Goal: Information Seeking & Learning: Learn about a topic

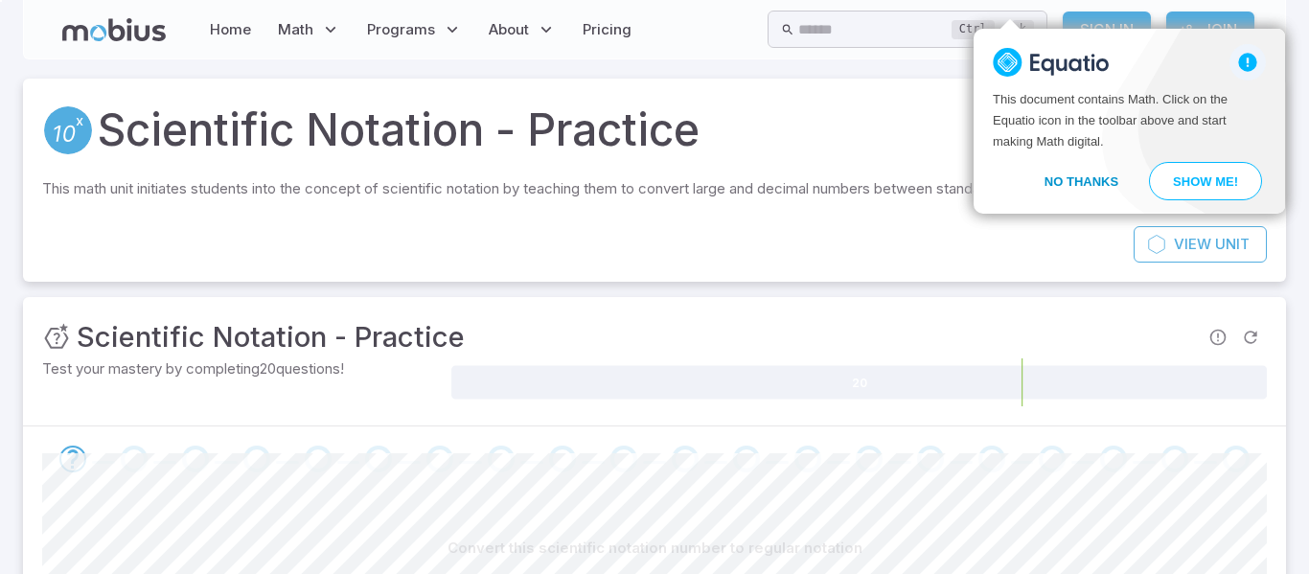
click at [1056, 186] on button "No Thanks" at bounding box center [1082, 181] width 120 height 38
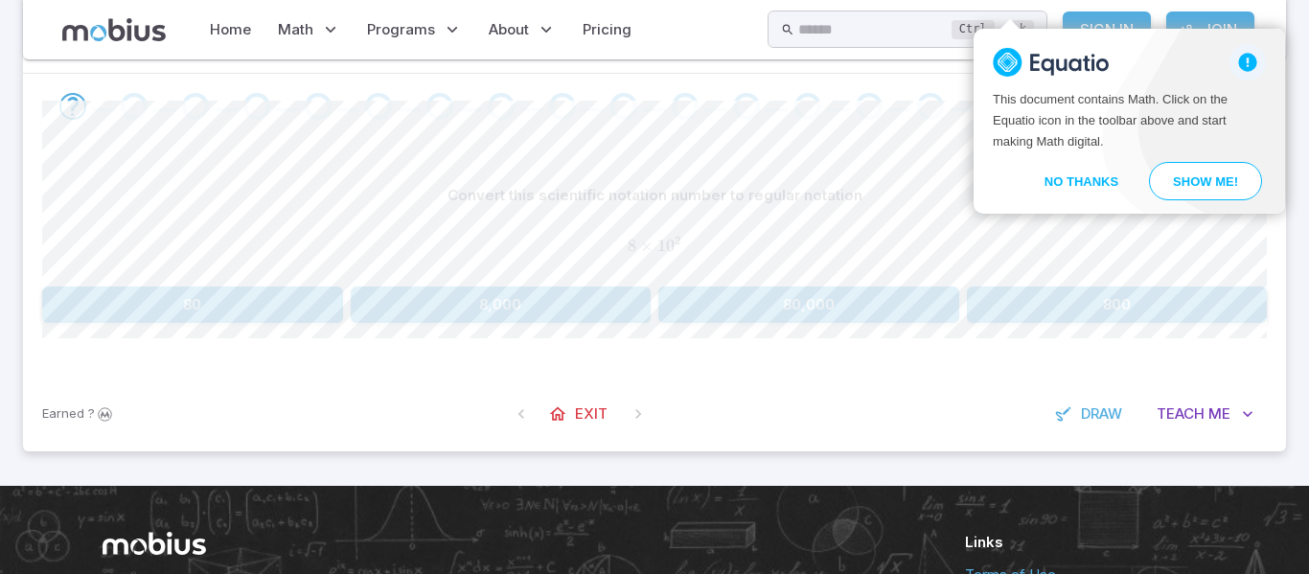
scroll to position [352, 0]
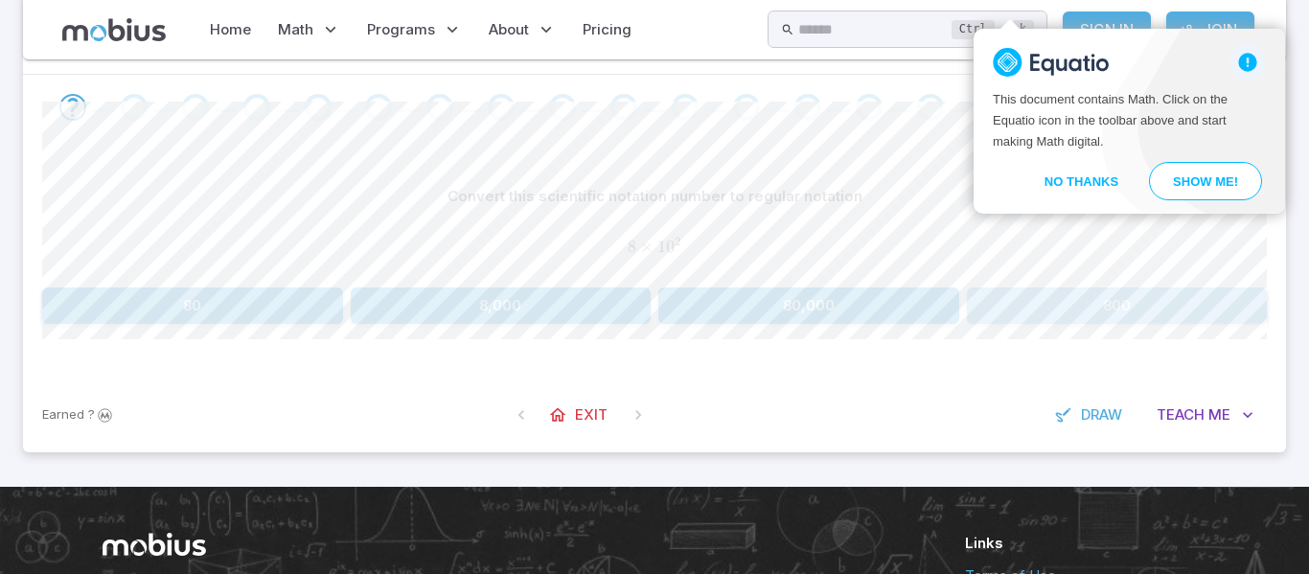
click at [1216, 306] on button "800" at bounding box center [1117, 306] width 301 height 36
click at [825, 313] on button "70,000" at bounding box center [809, 306] width 301 height 36
click at [538, 319] on button "600,000" at bounding box center [501, 306] width 301 height 36
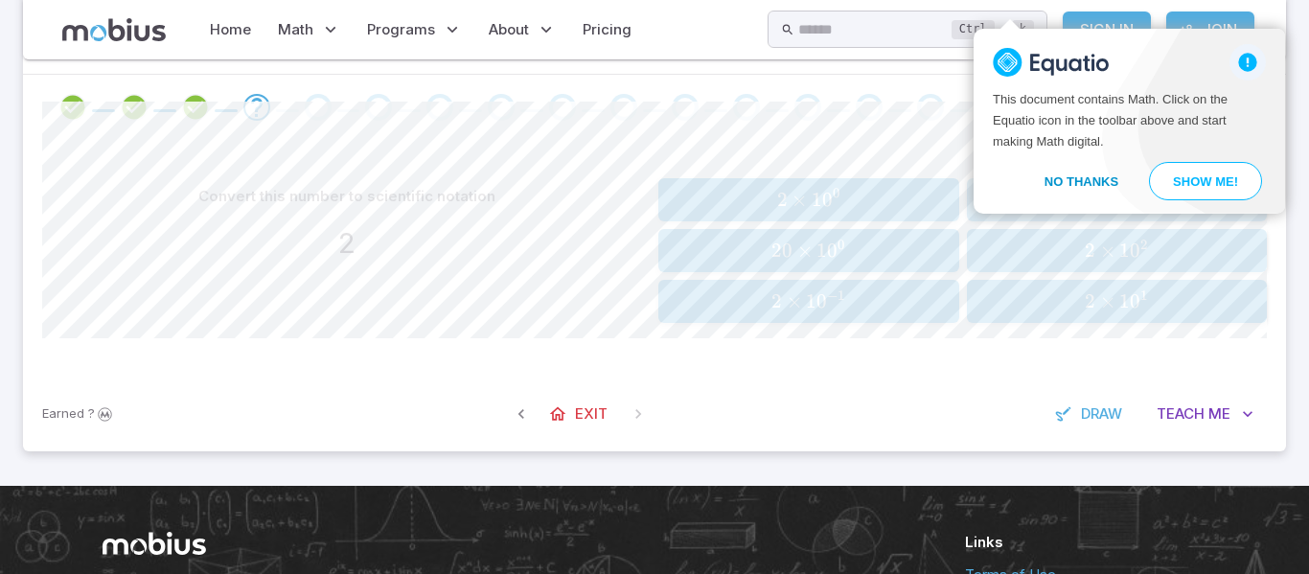
click at [1033, 184] on button "No Thanks" at bounding box center [1082, 181] width 120 height 38
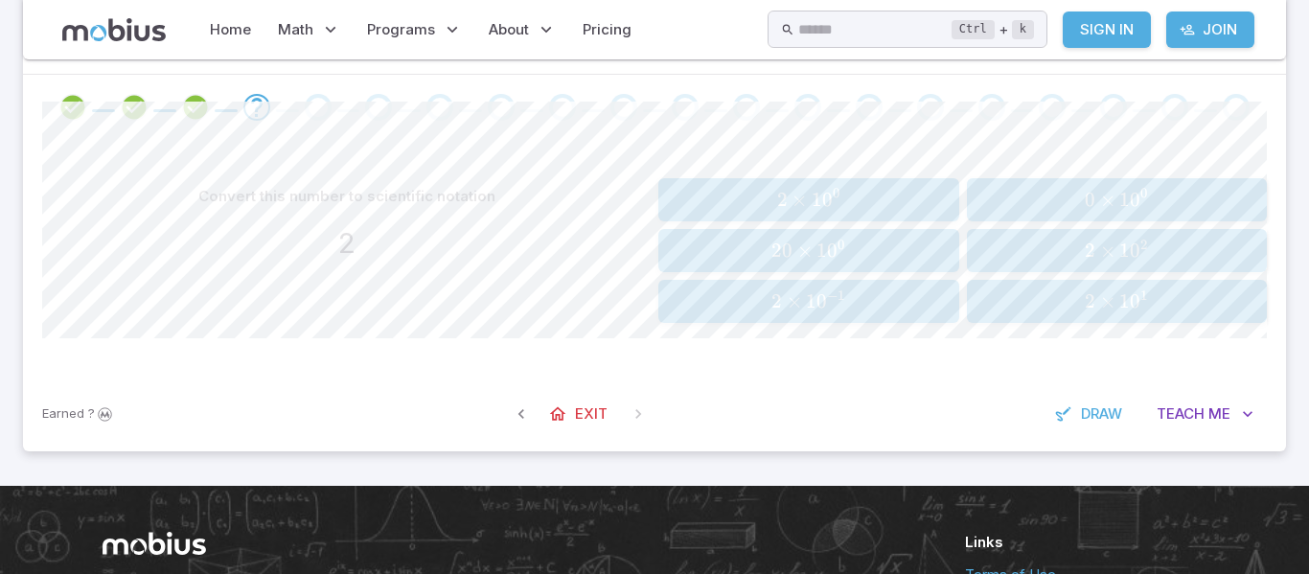
click at [825, 195] on span "0" at bounding box center [827, 200] width 11 height 24
click at [1051, 250] on span "2 × 1 0 4" at bounding box center [1117, 251] width 289 height 24
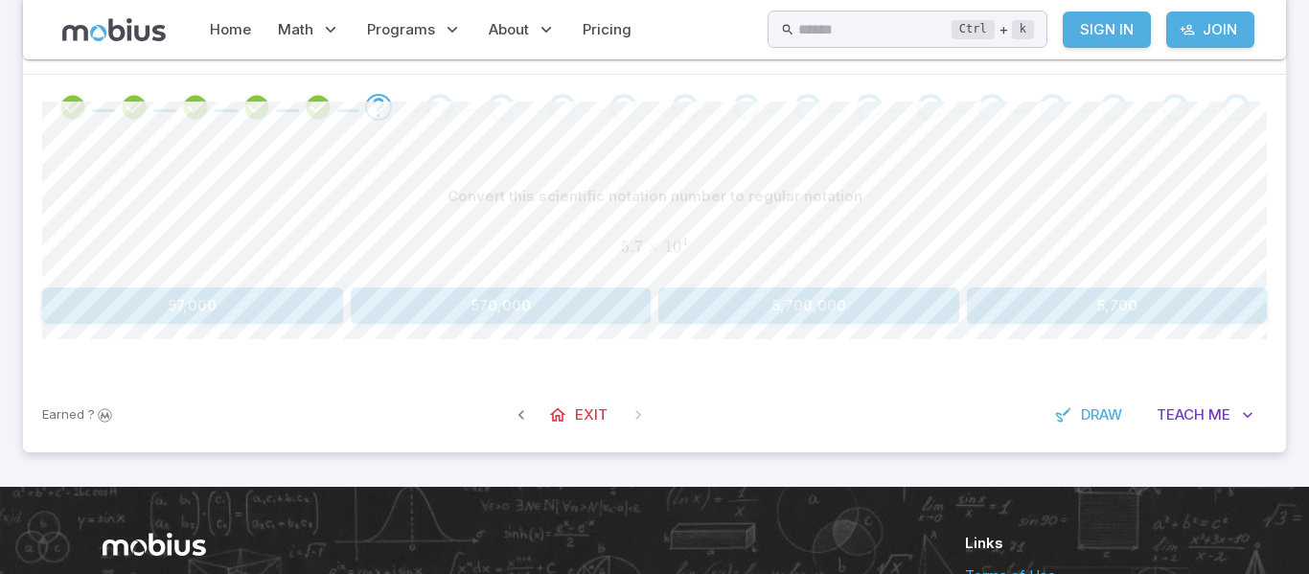
click at [247, 311] on button "57,000" at bounding box center [192, 306] width 301 height 36
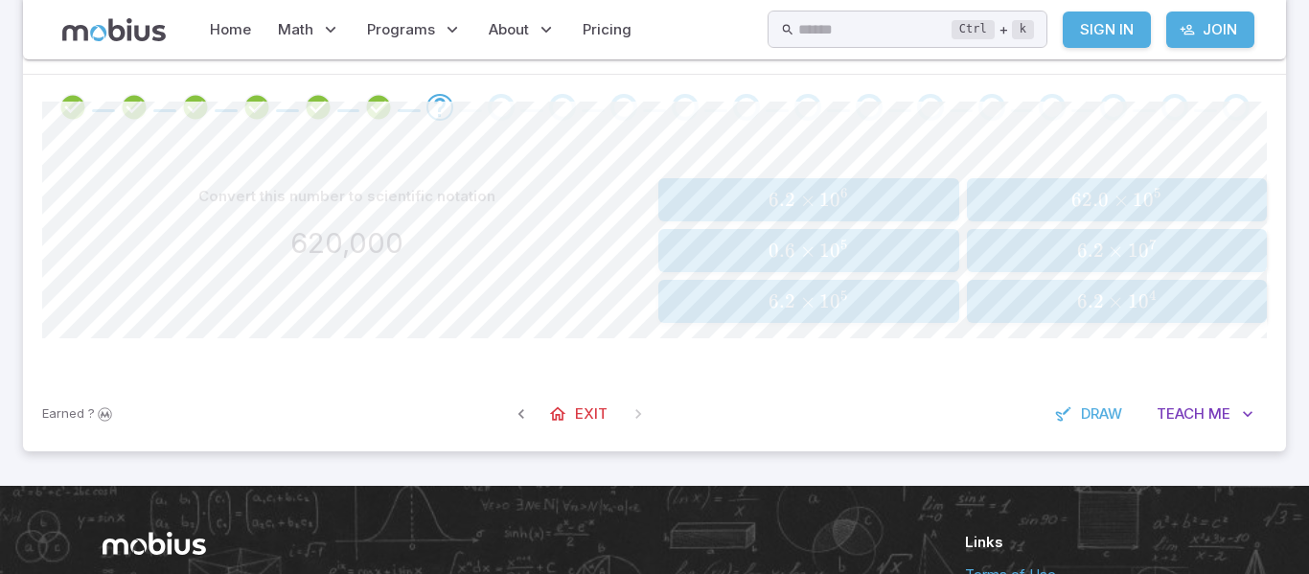
click at [803, 311] on span "×" at bounding box center [807, 301] width 15 height 24
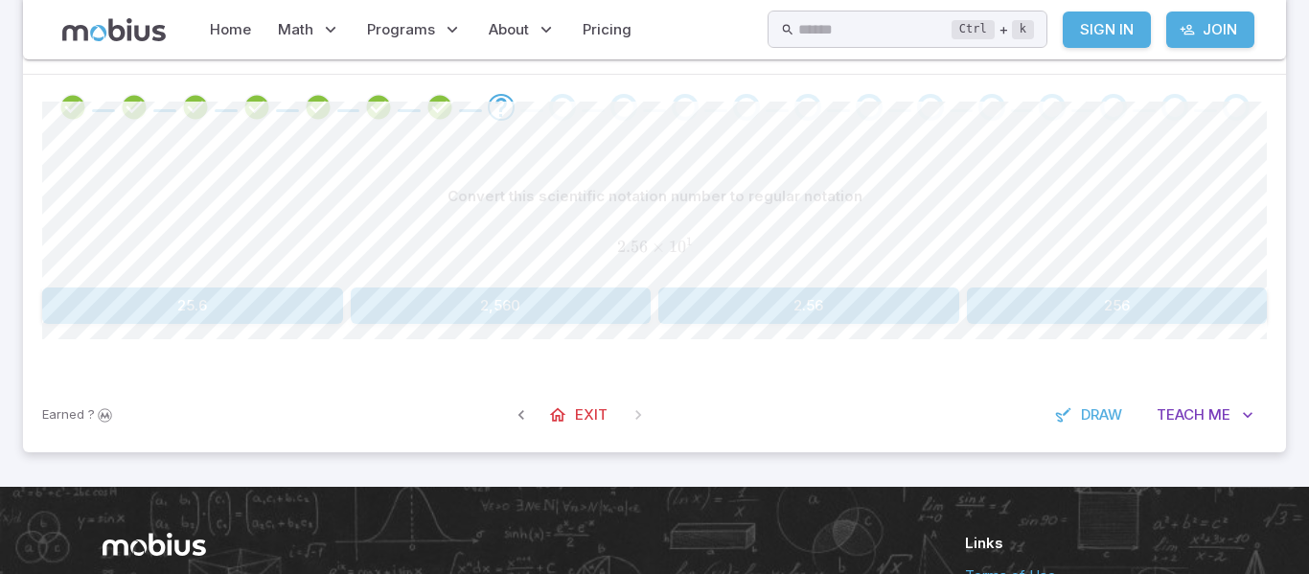
click at [809, 310] on button "2.56" at bounding box center [809, 306] width 301 height 36
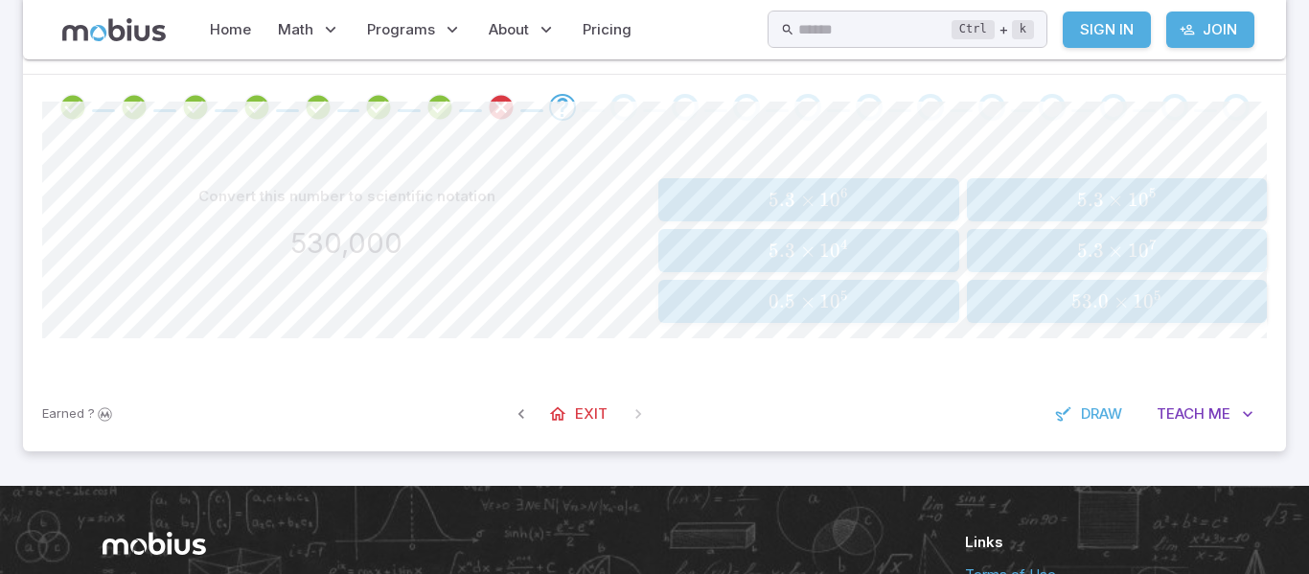
click at [1040, 197] on span "5.3 × 1 0 5" at bounding box center [1117, 200] width 289 height 24
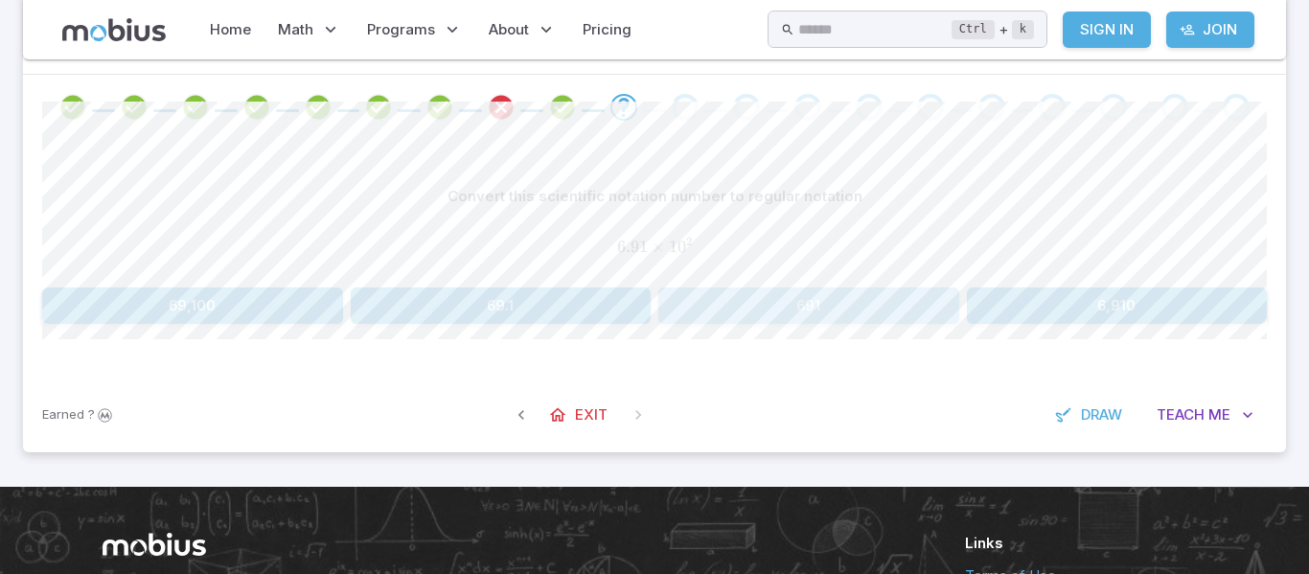
click at [753, 307] on button "691" at bounding box center [809, 306] width 301 height 36
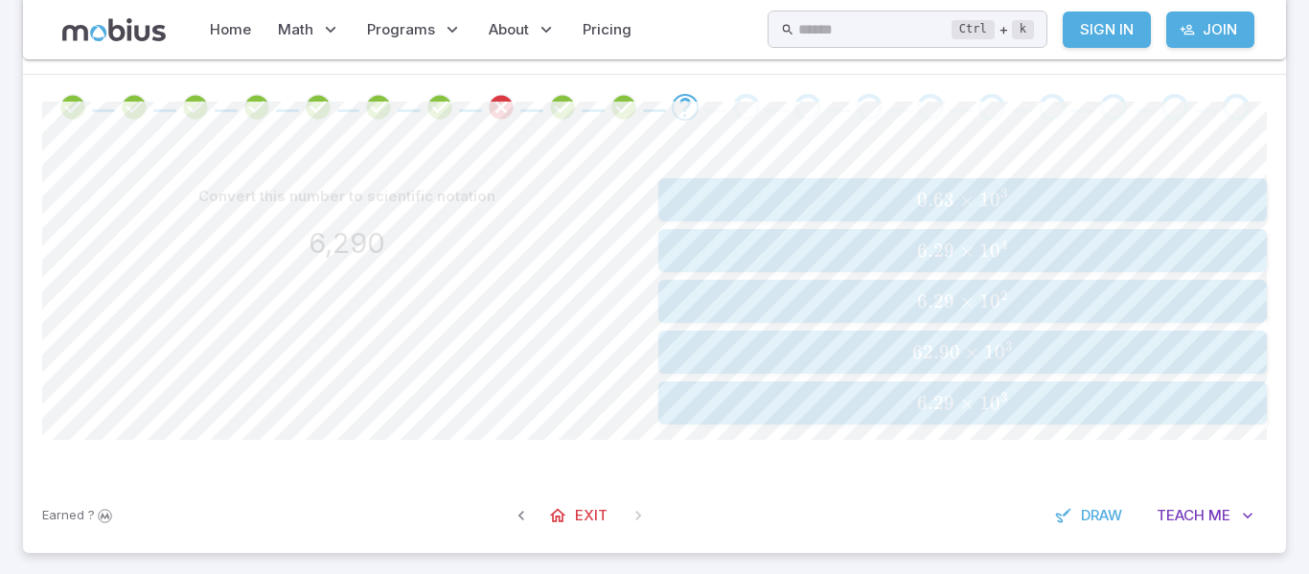
click at [877, 402] on span "6.29 × 1 0 3" at bounding box center [962, 403] width 596 height 24
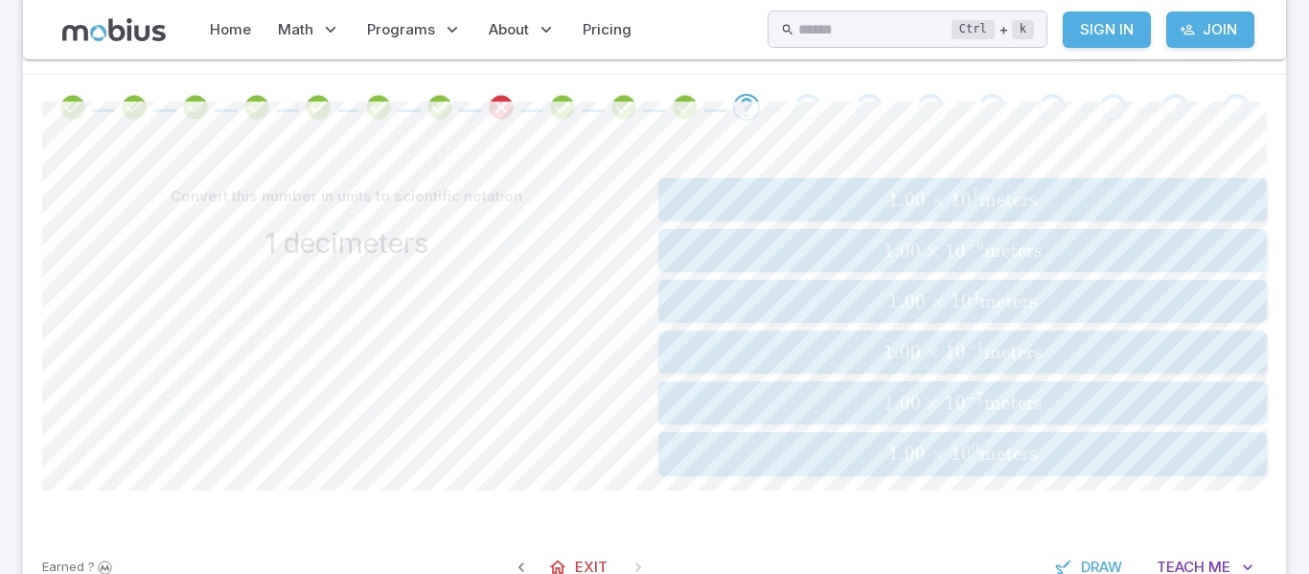
click at [883, 463] on span "1.00 × 1 0 0 meters" at bounding box center [962, 454] width 596 height 24
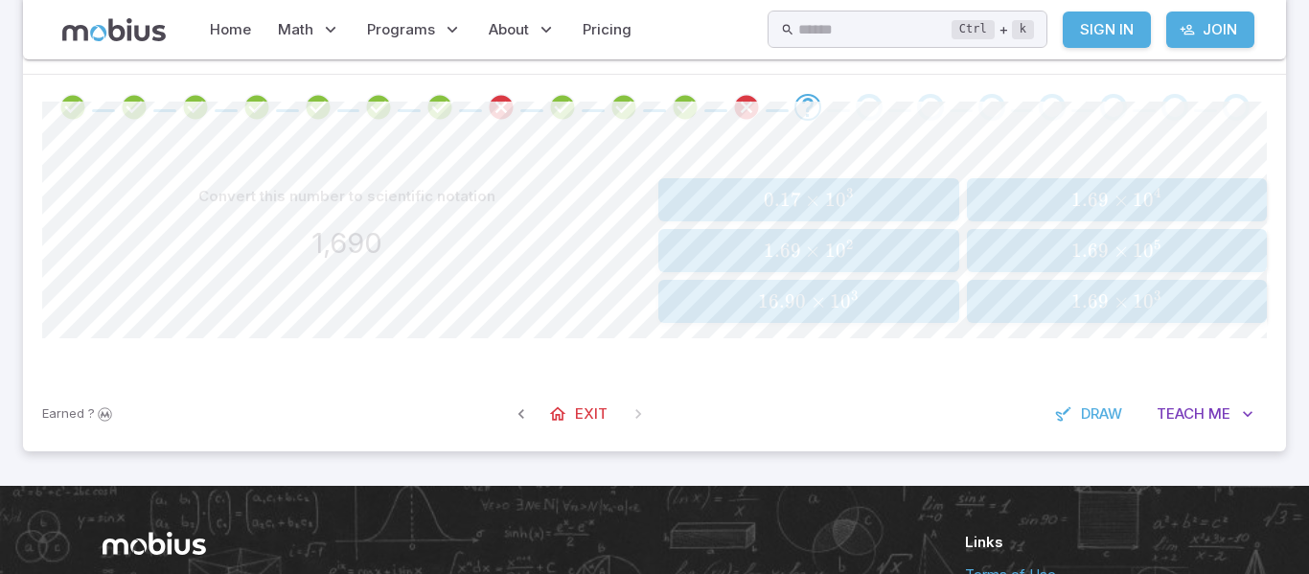
click at [1066, 303] on span "1.69 × 1 0 3" at bounding box center [1117, 301] width 289 height 24
click at [1067, 306] on span "5.35 × 1 0 6" at bounding box center [1117, 301] width 289 height 24
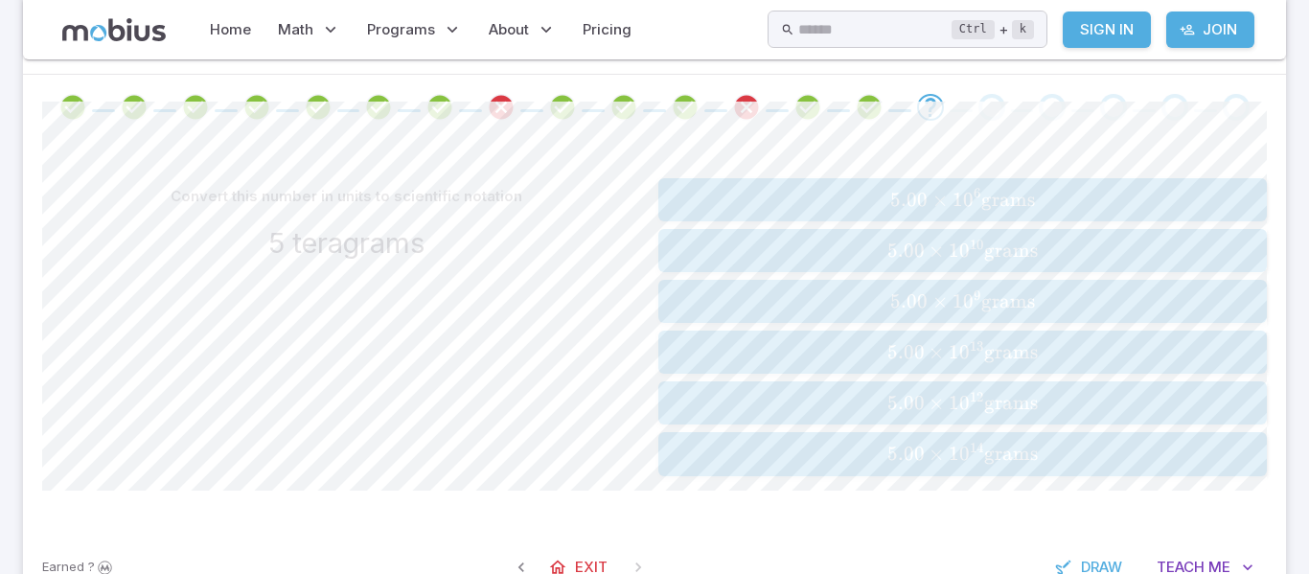
click at [833, 396] on span "5.00 × 1 0 12 grams" at bounding box center [962, 403] width 596 height 24
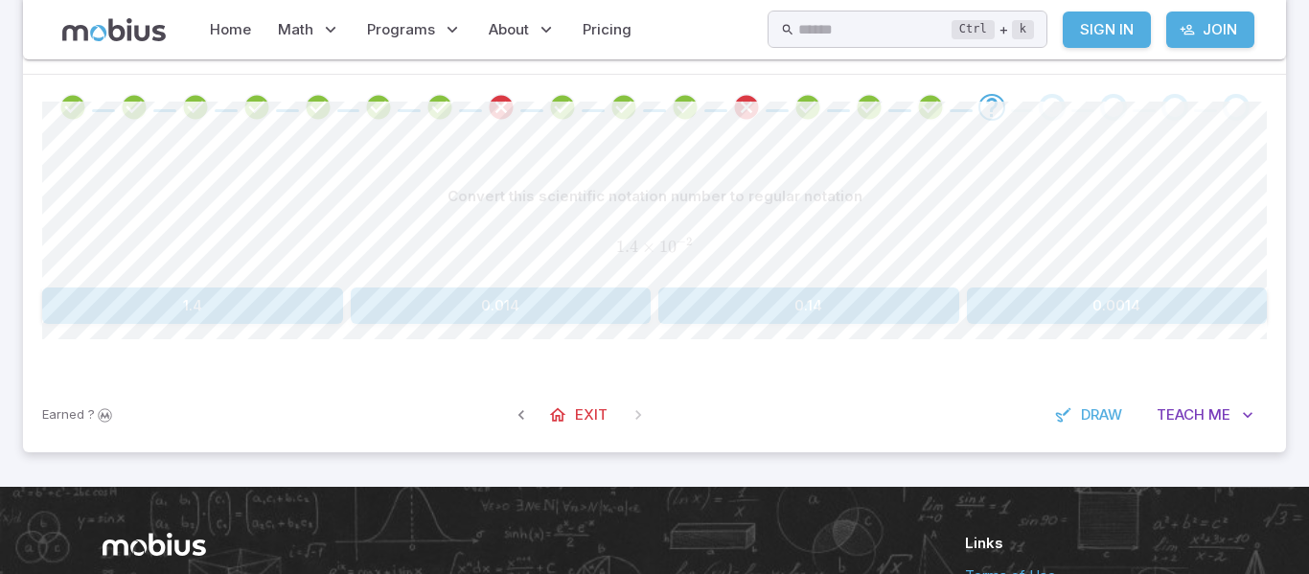
click at [442, 297] on button "0.014" at bounding box center [501, 306] width 301 height 36
click at [821, 321] on button "0.00084" at bounding box center [809, 306] width 301 height 36
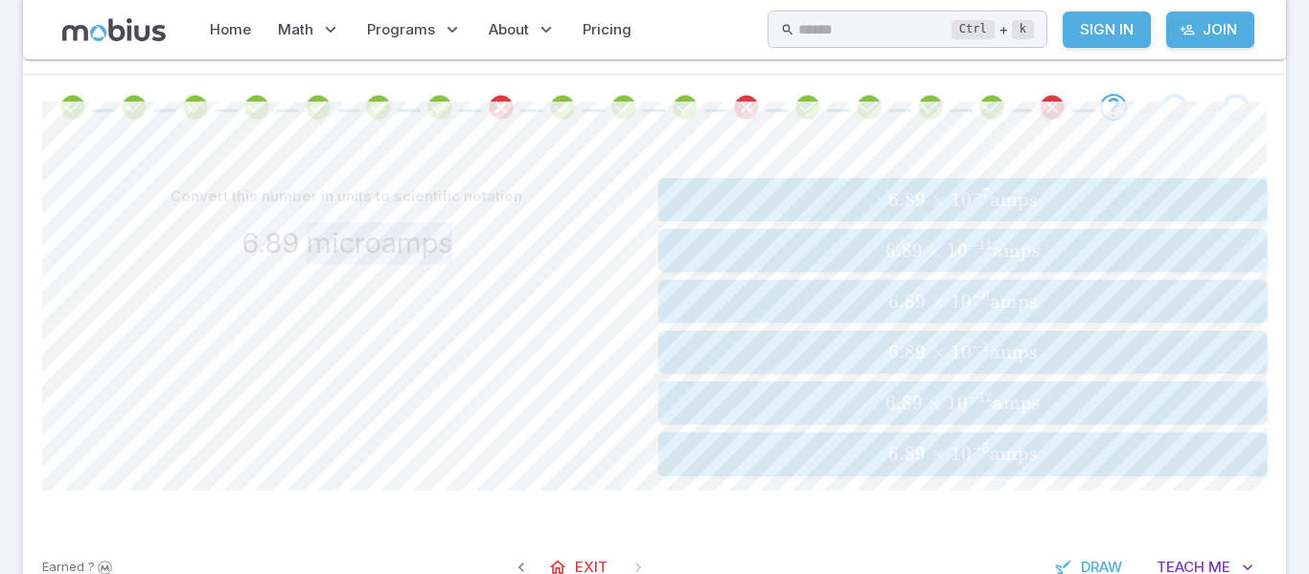
drag, startPoint x: 482, startPoint y: 248, endPoint x: 313, endPoint y: 263, distance: 169.3
click at [313, 263] on div "6.89 microamps" at bounding box center [346, 243] width 609 height 42
click at [919, 294] on span "6.89" at bounding box center [907, 301] width 37 height 24
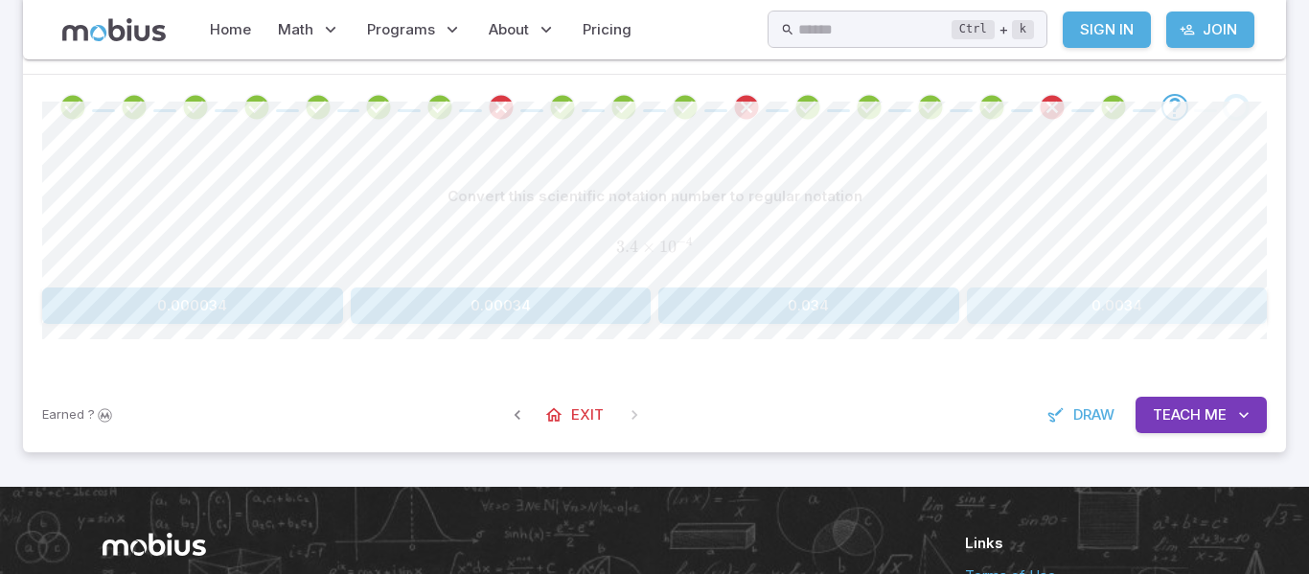
click at [1126, 321] on button "0.0034" at bounding box center [1117, 306] width 301 height 36
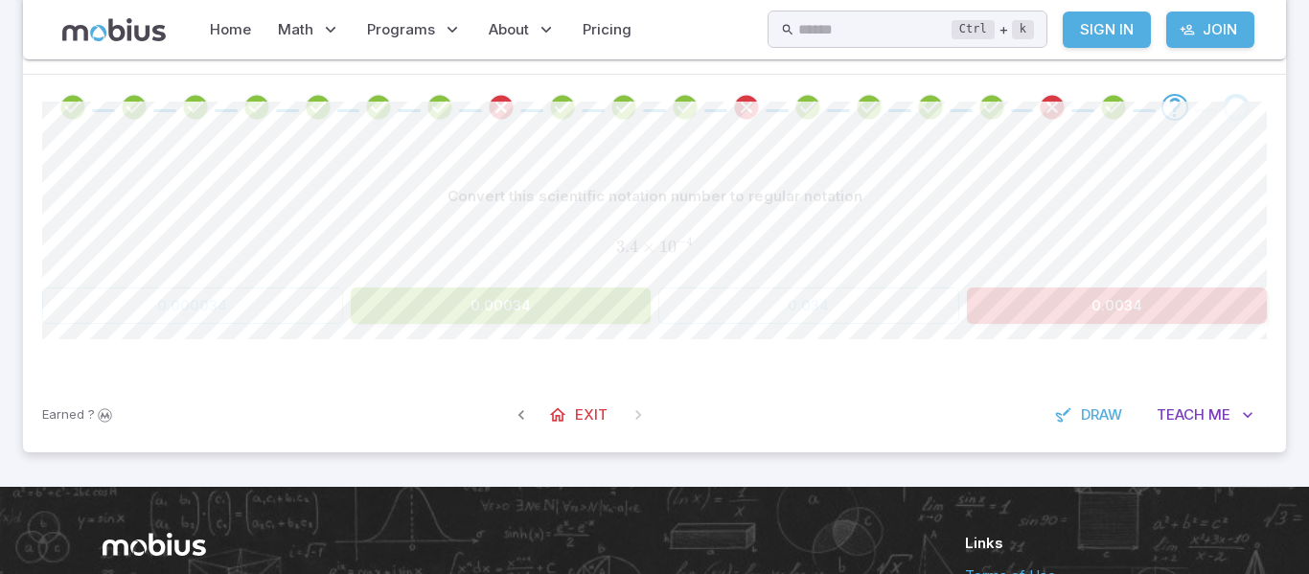
click at [498, 306] on button "0.00034" at bounding box center [501, 306] width 301 height 36
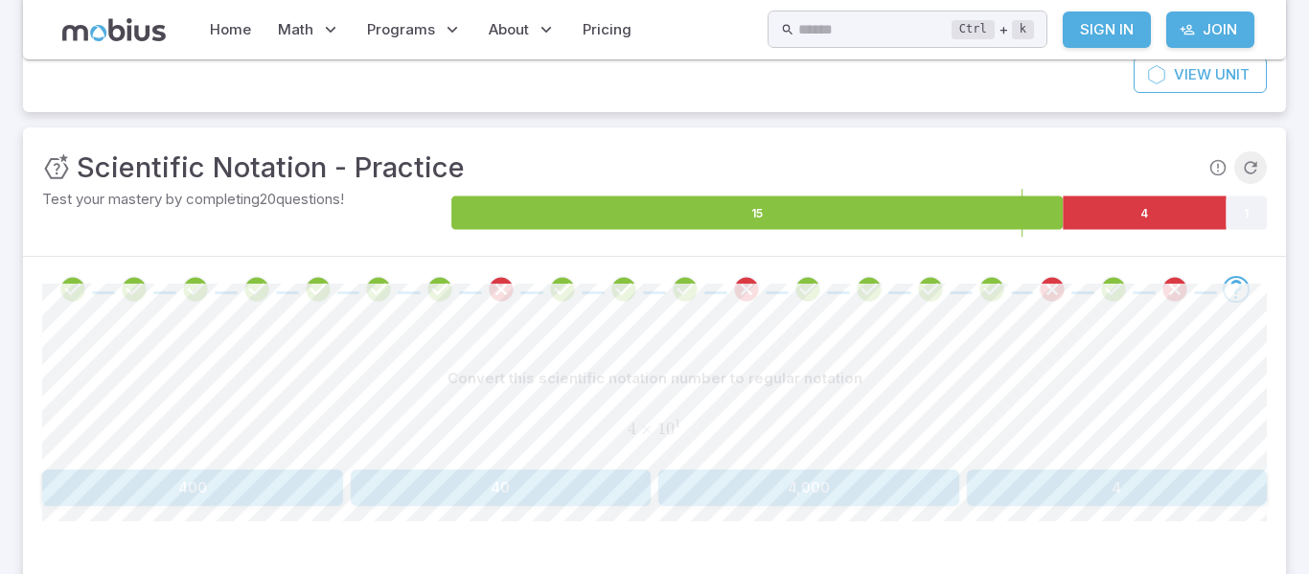
click at [1251, 167] on icon "Refresh Question" at bounding box center [1250, 167] width 19 height 19
drag, startPoint x: 706, startPoint y: 427, endPoint x: 614, endPoint y: 432, distance: 93.2
click at [614, 432] on span "4 × 1 0 3" at bounding box center [654, 429] width 1225 height 21
click at [728, 486] on button "4,000" at bounding box center [809, 488] width 301 height 36
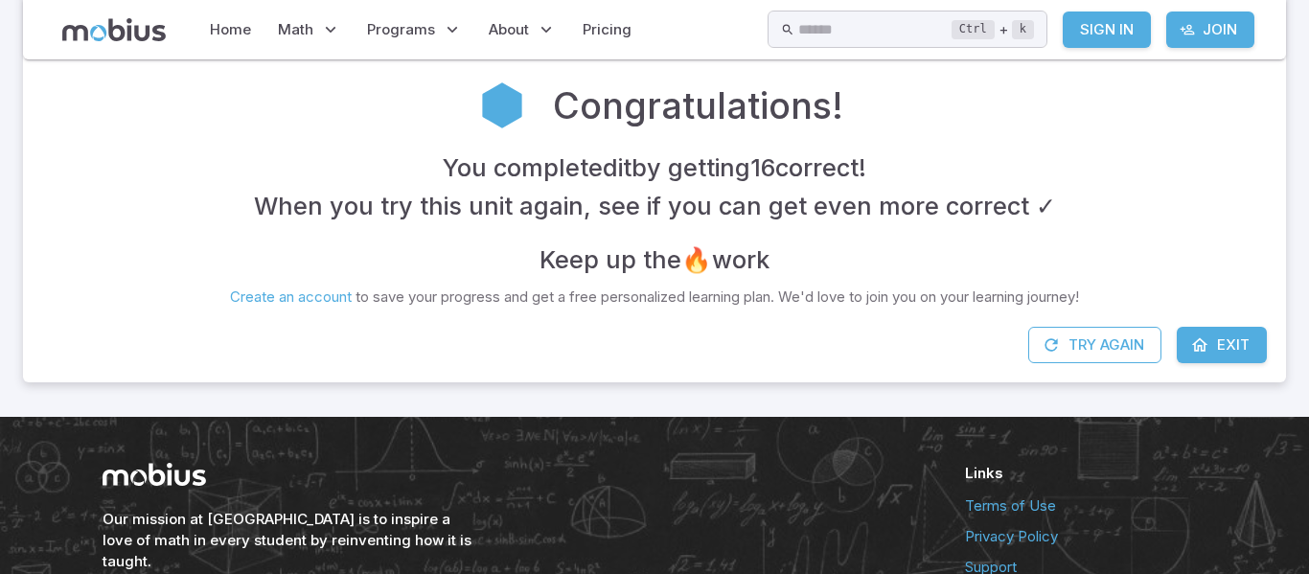
scroll to position [374, 0]
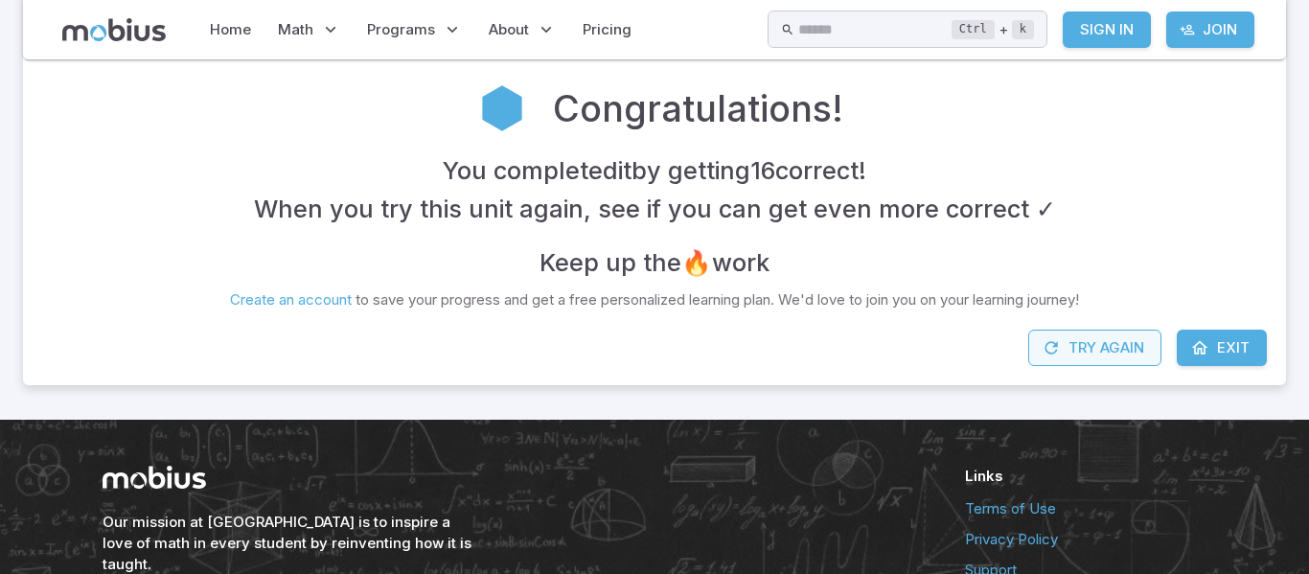
click at [1095, 345] on button "Try Again" at bounding box center [1095, 348] width 133 height 36
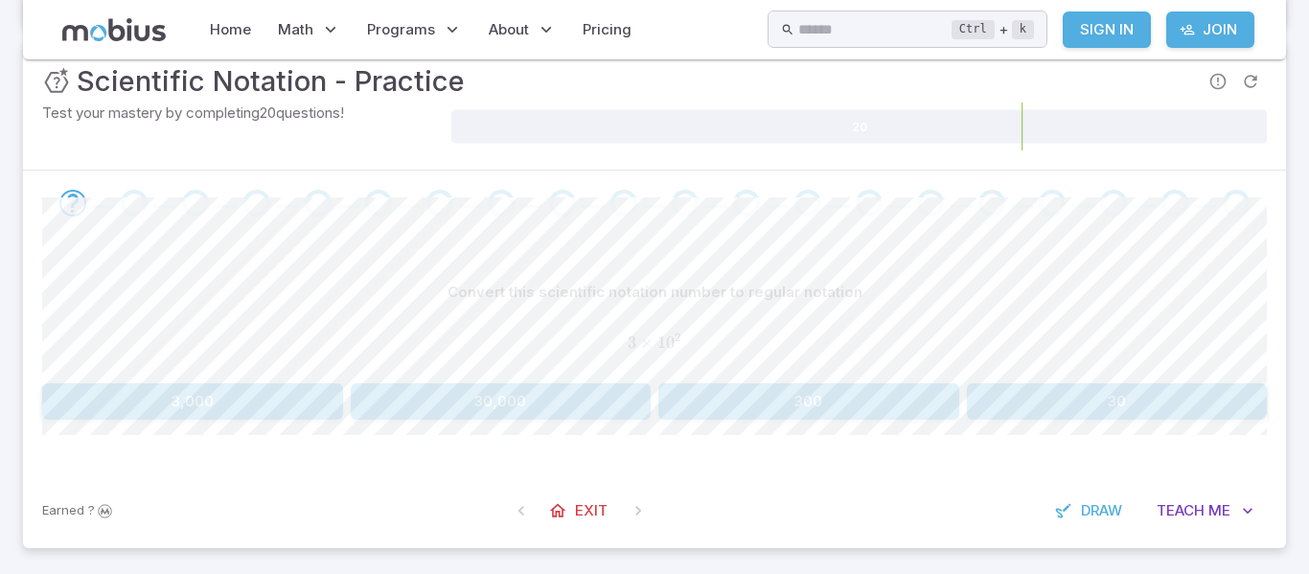
scroll to position [258, 0]
click at [854, 412] on button "300" at bounding box center [809, 400] width 301 height 36
click at [285, 406] on button "200,000" at bounding box center [192, 400] width 301 height 36
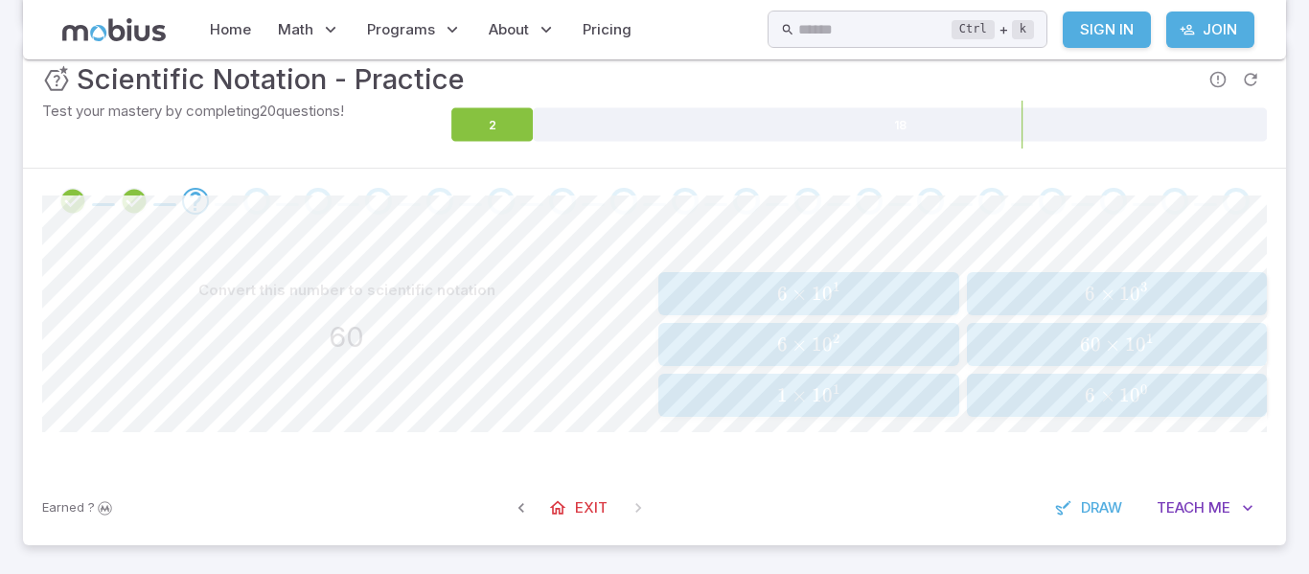
click at [884, 289] on span "6 × 1 0 1" at bounding box center [808, 294] width 289 height 24
click at [1090, 297] on span "2" at bounding box center [1090, 294] width 11 height 24
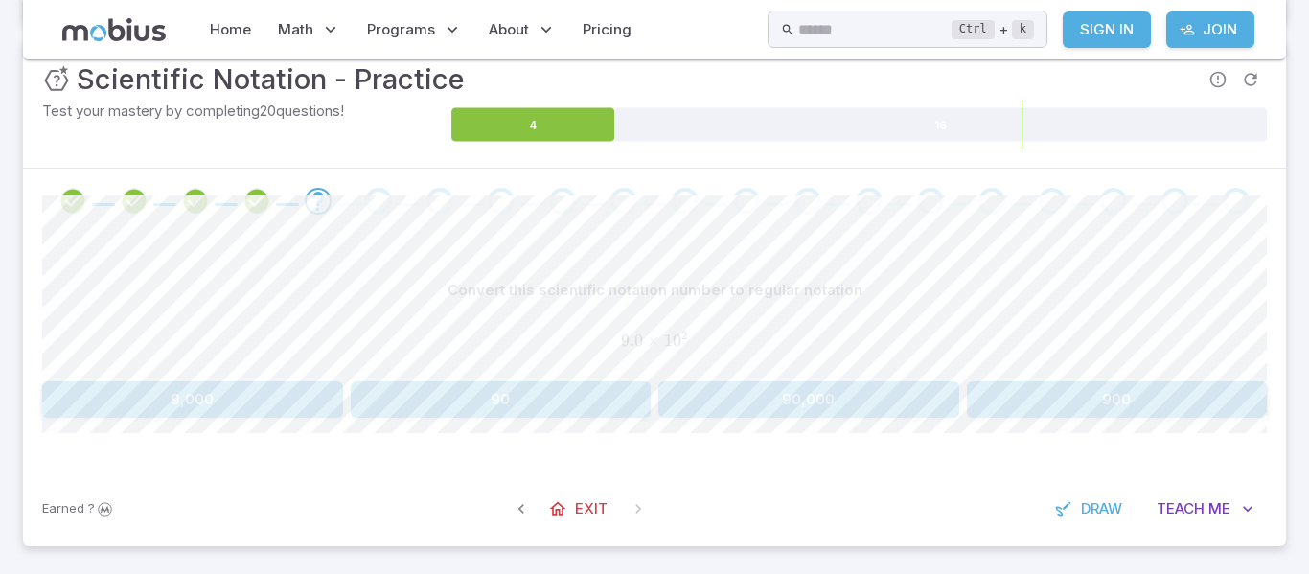
click at [1071, 402] on button "900" at bounding box center [1117, 400] width 301 height 36
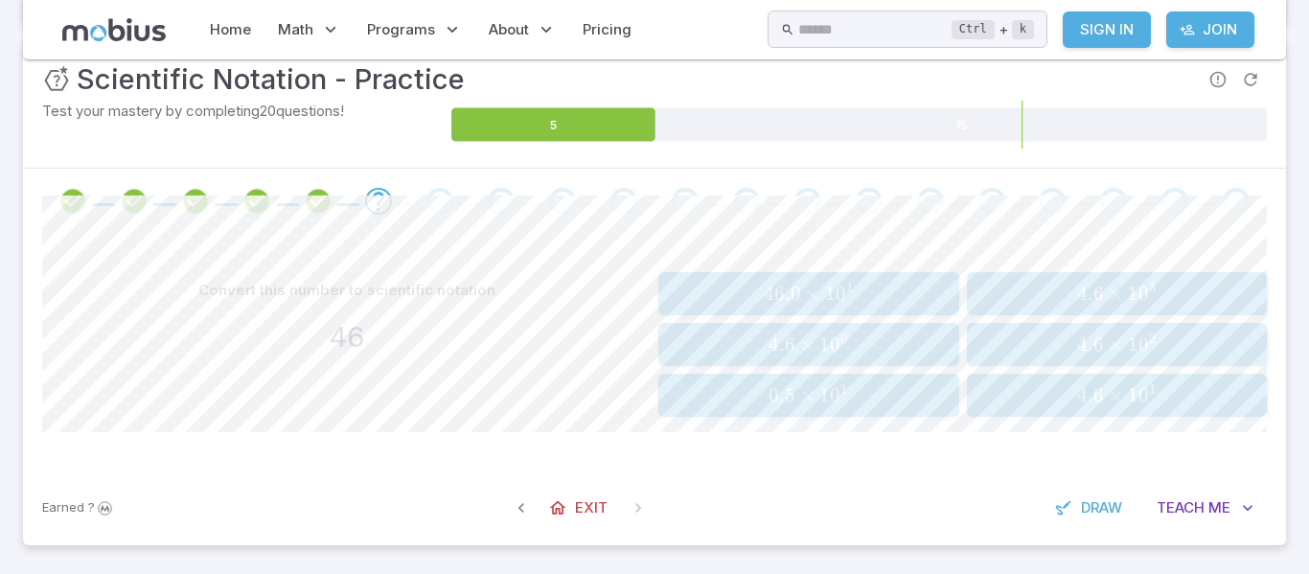
click at [1069, 391] on span "4.6 × 1 0 1" at bounding box center [1117, 395] width 289 height 24
click at [1109, 301] on span "×" at bounding box center [1115, 294] width 15 height 24
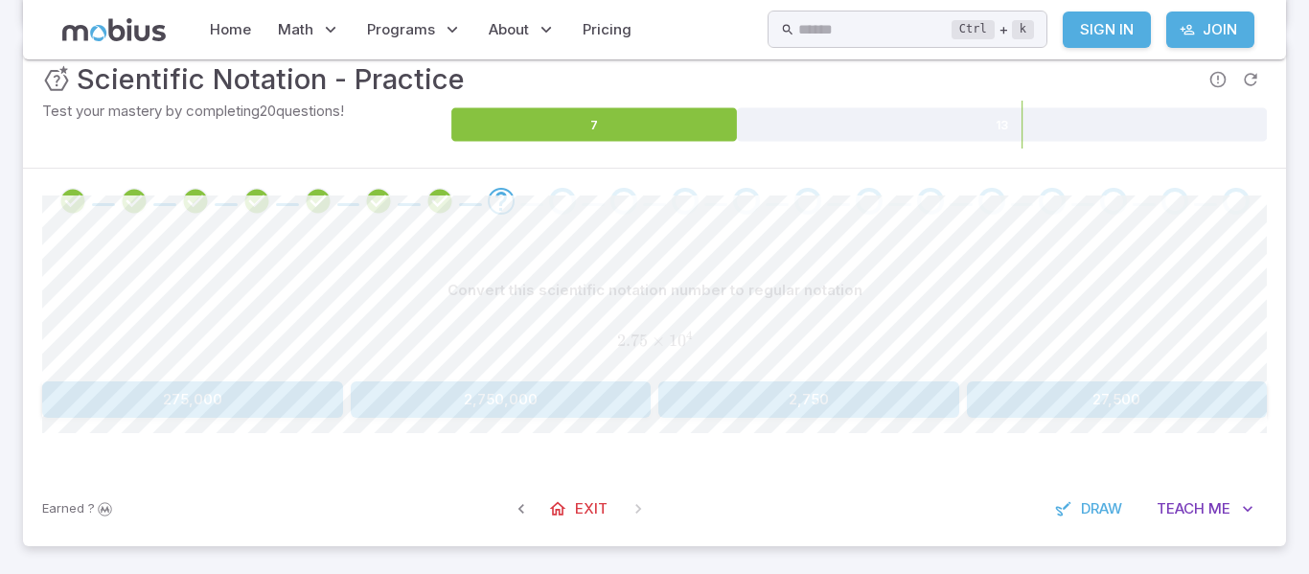
click at [1101, 395] on button "27,500" at bounding box center [1117, 400] width 301 height 36
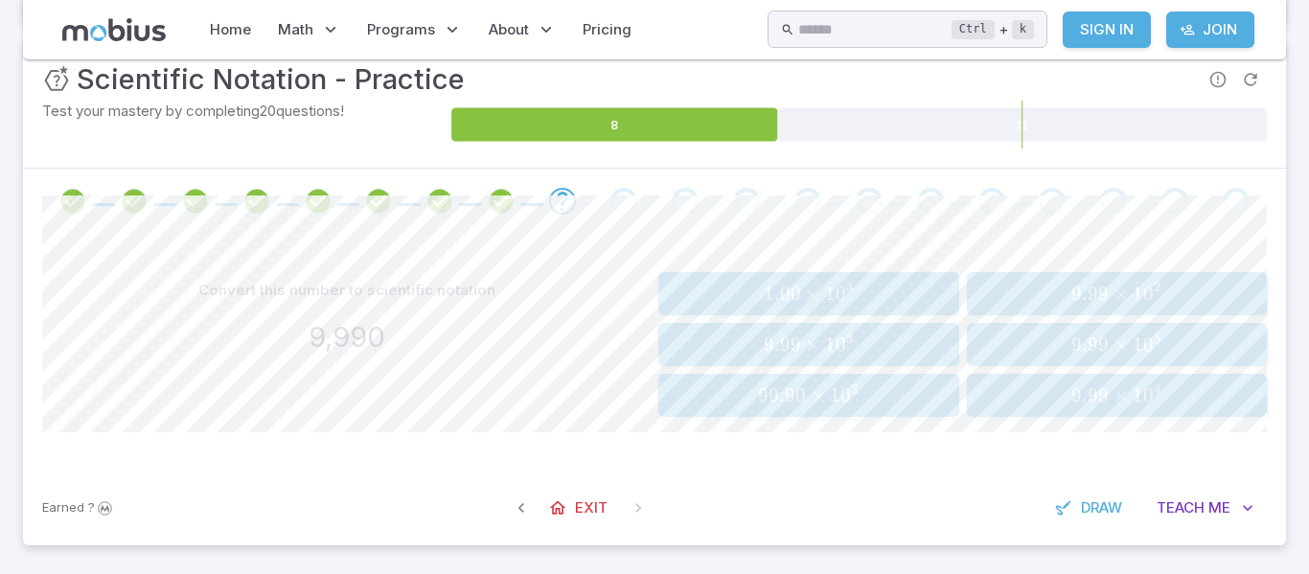
click at [796, 349] on span "9.99" at bounding box center [782, 345] width 37 height 24
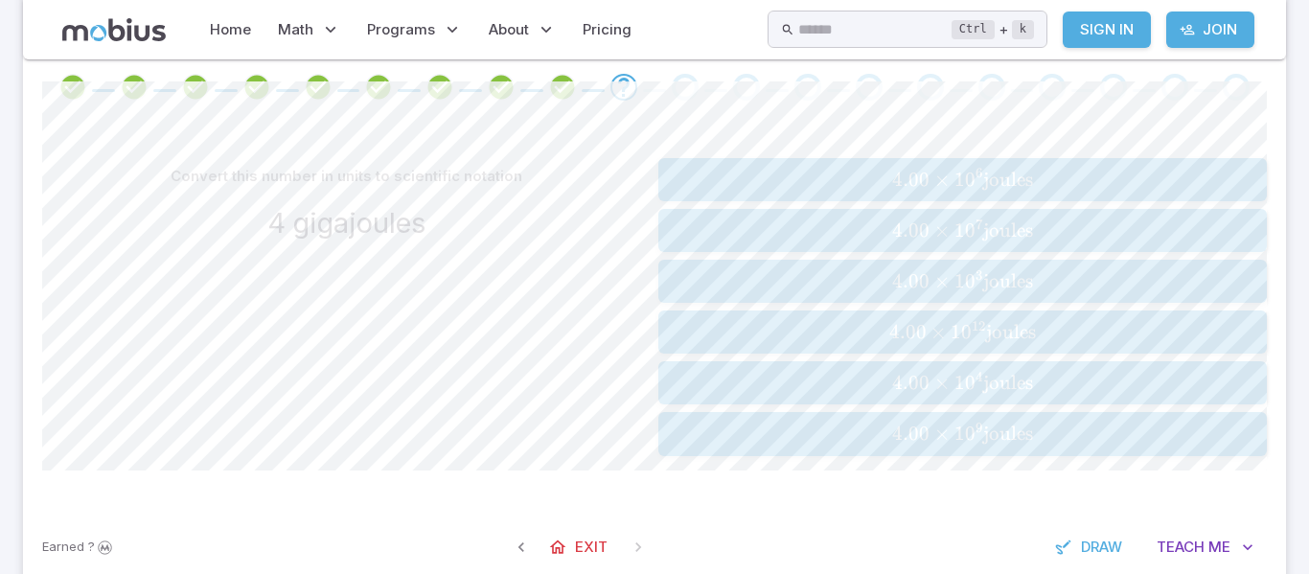
scroll to position [377, 0]
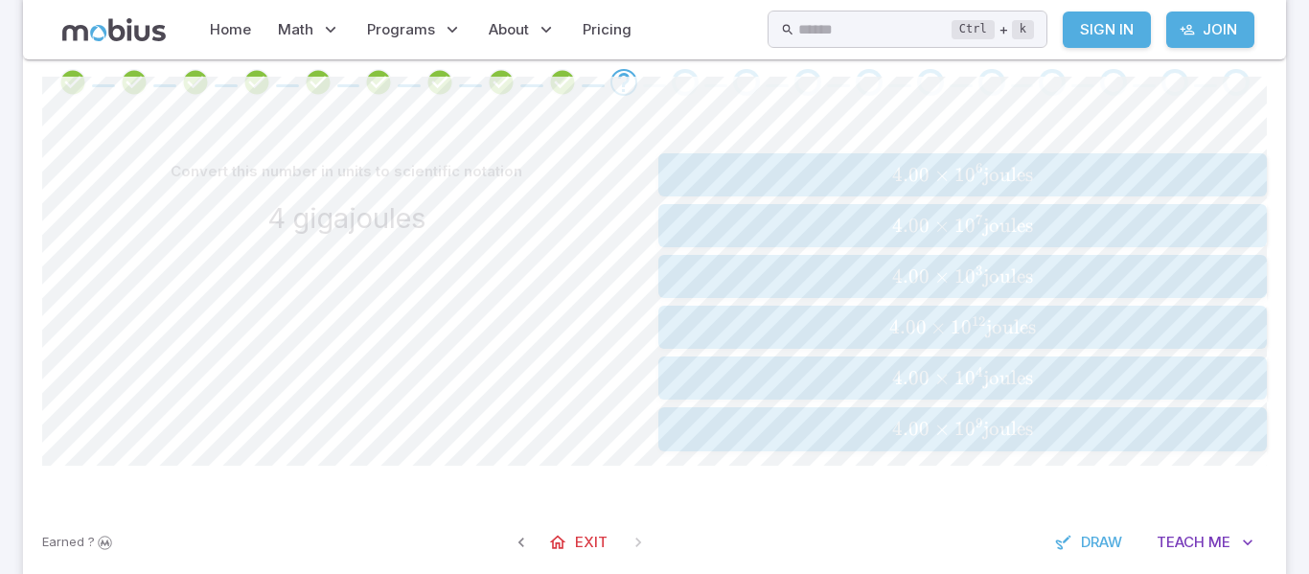
click at [915, 456] on div "Convert this number in units to scientific notation 4 gigajoules 4.00 × 1 0 6 j…" at bounding box center [654, 309] width 1225 height 389
click at [897, 437] on span "4.00" at bounding box center [910, 429] width 37 height 24
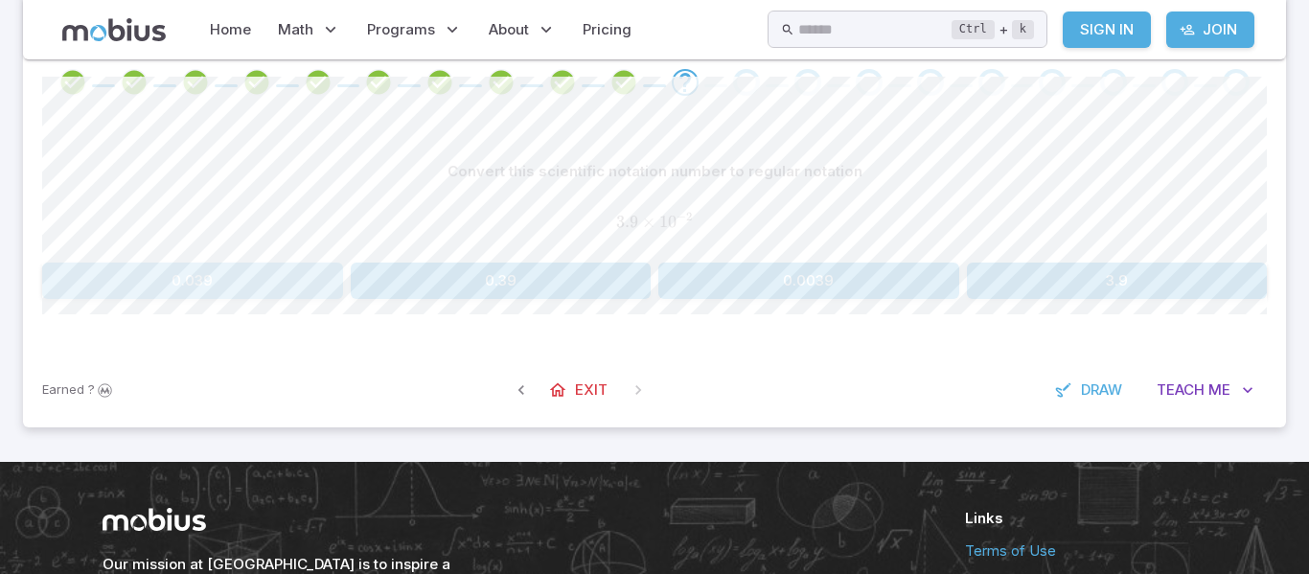
click at [238, 294] on button "0.039" at bounding box center [192, 281] width 301 height 36
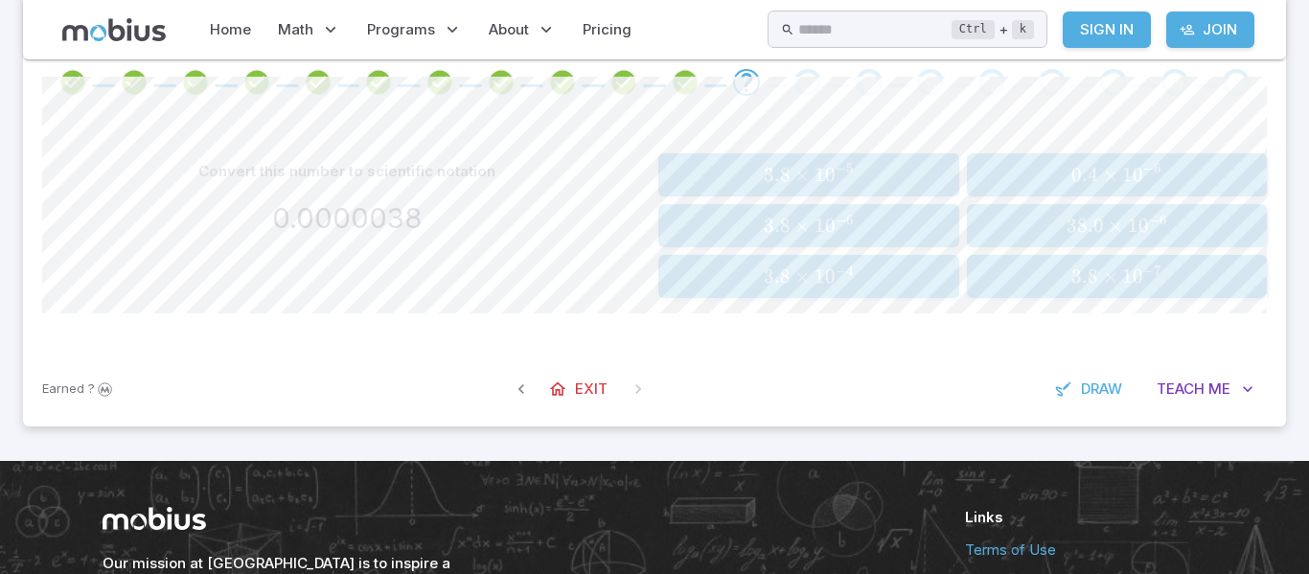
click at [821, 213] on div "3.8 × 1 0 − 6 3.8 \times 10^{-6} 3.8 × 1 0 − 6" at bounding box center [808, 226] width 289 height 28
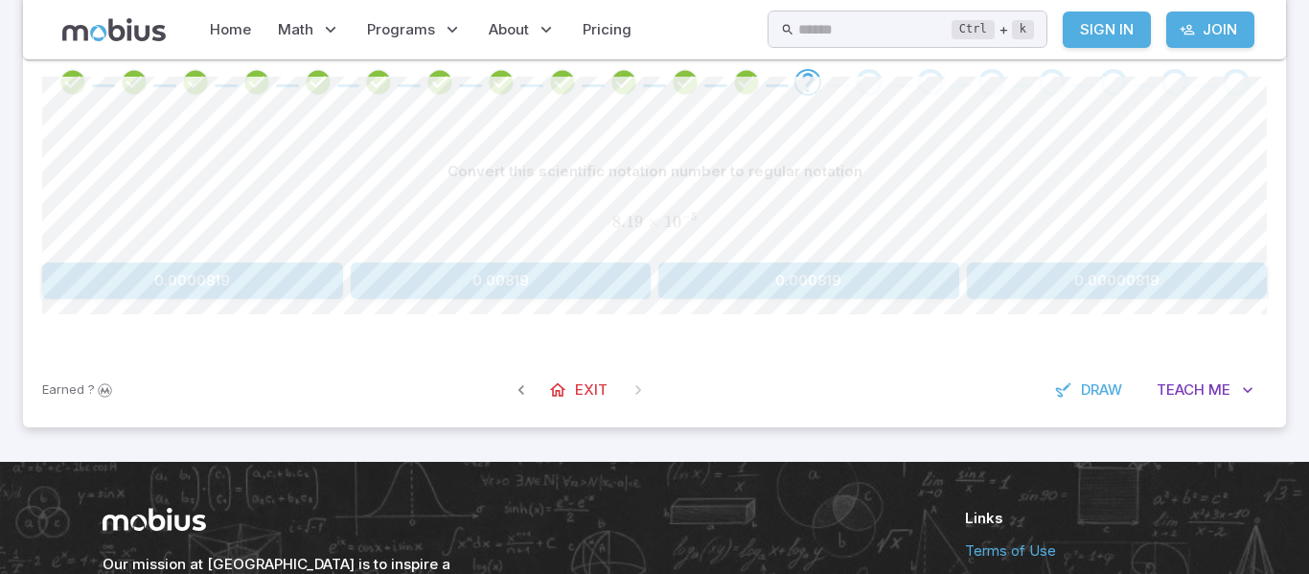
click at [302, 284] on button "0.0000819" at bounding box center [192, 281] width 301 height 36
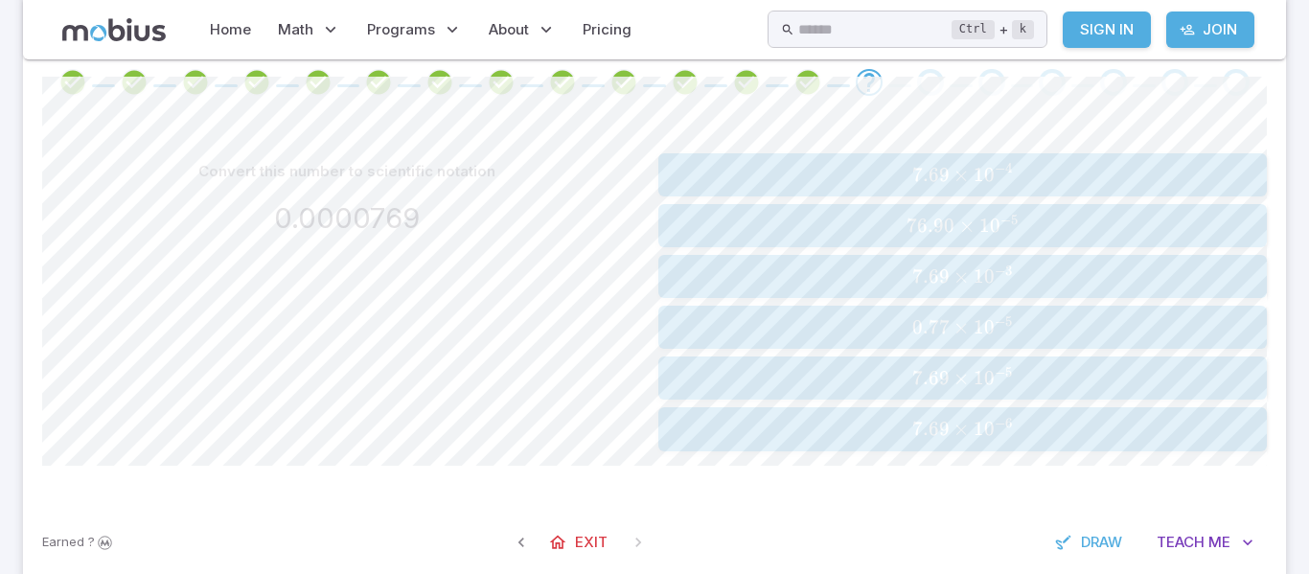
click at [910, 227] on span "76.90" at bounding box center [931, 226] width 48 height 24
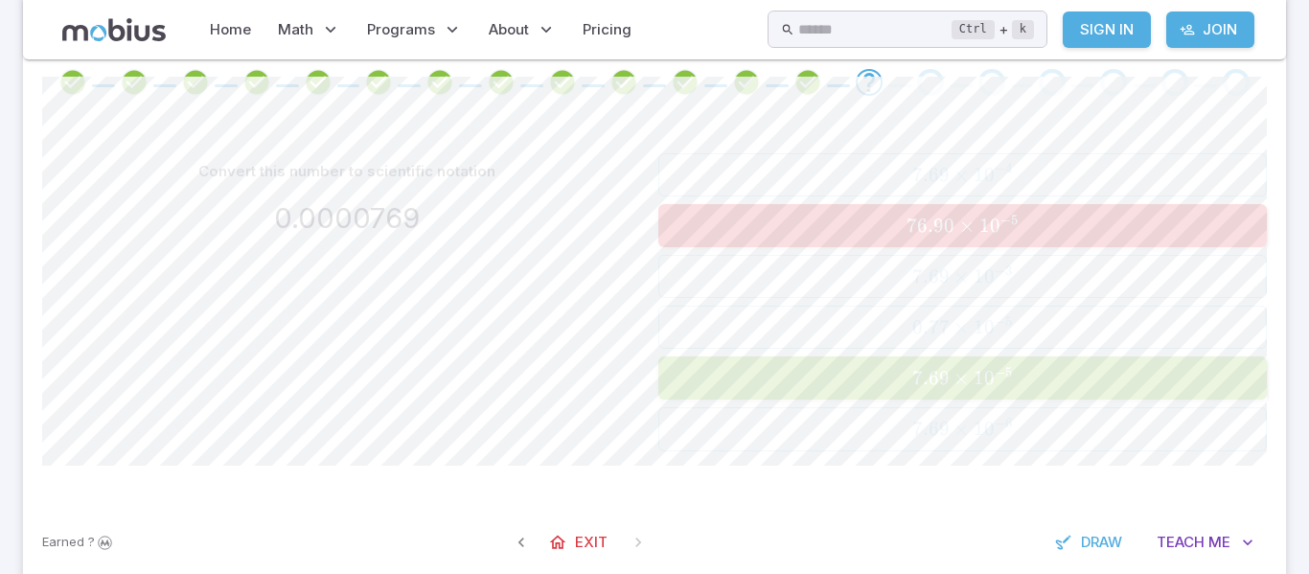
scroll to position [0, 0]
